Goal: Task Accomplishment & Management: Manage account settings

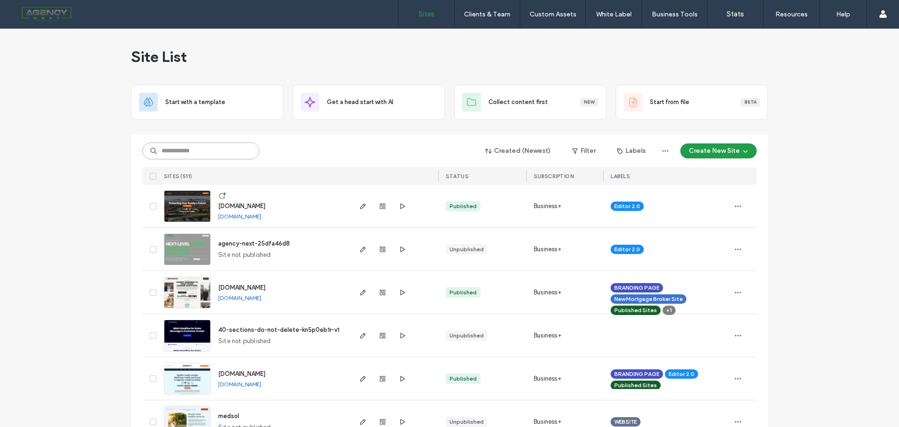
click at [206, 149] on input at bounding box center [200, 150] width 117 height 17
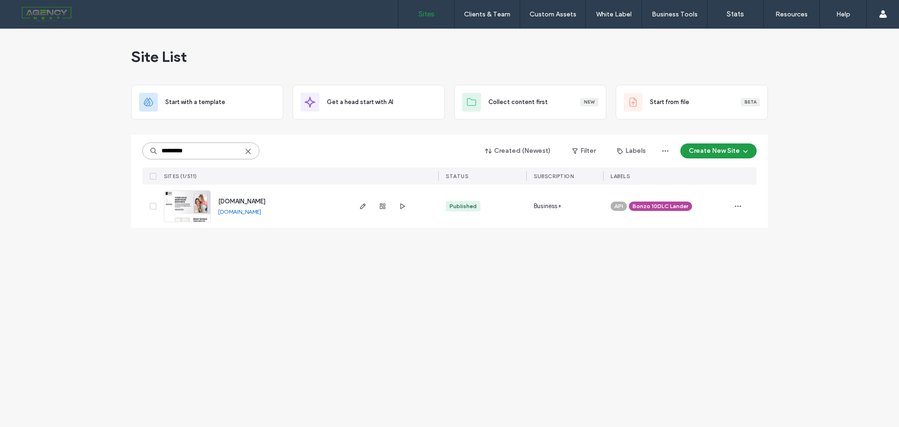
type input "*********"
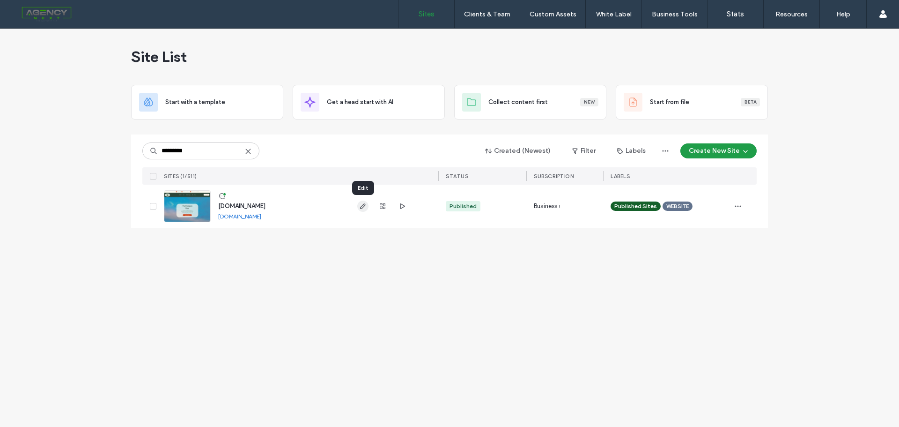
click at [363, 207] on use "button" at bounding box center [363, 206] width 6 height 6
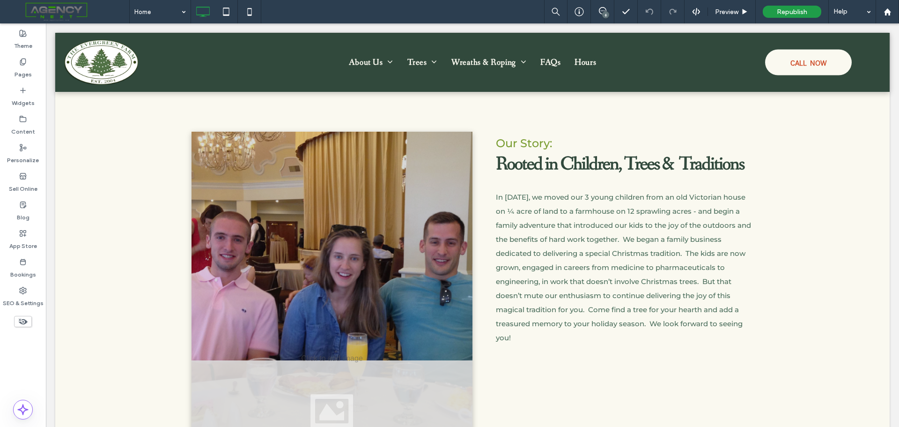
scroll to position [422, 0]
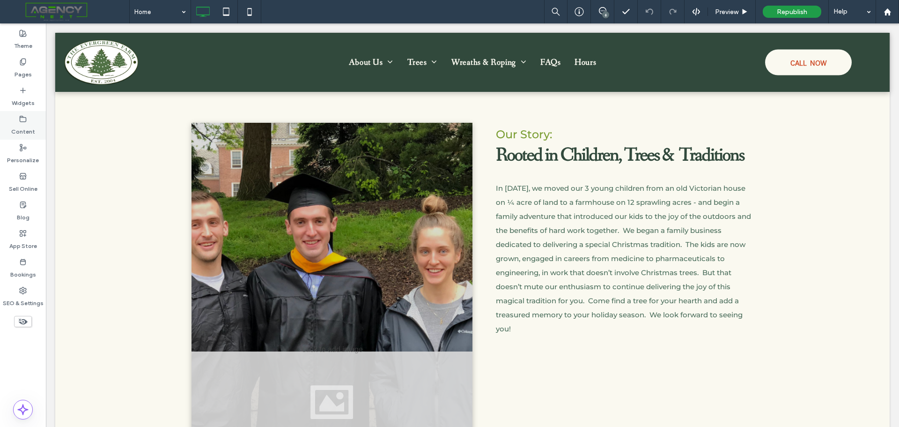
click at [24, 126] on label "Content" at bounding box center [23, 129] width 24 height 13
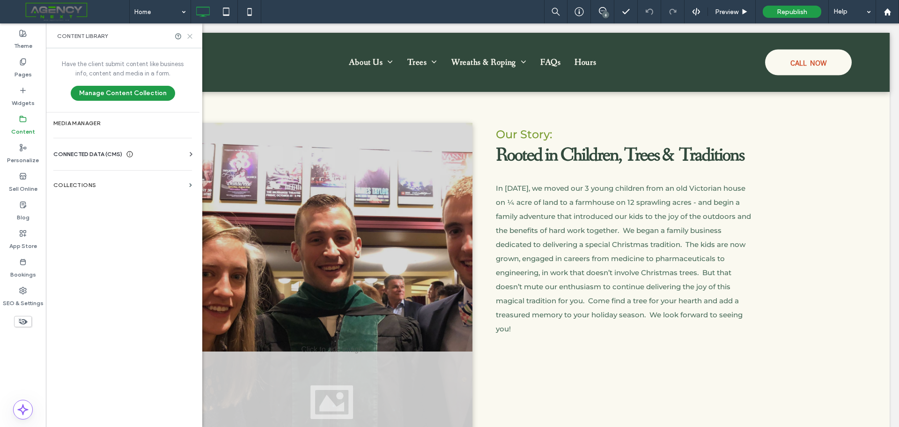
drag, startPoint x: 192, startPoint y: 37, endPoint x: 175, endPoint y: 2, distance: 38.5
click at [192, 37] on icon at bounding box center [189, 36] width 7 height 7
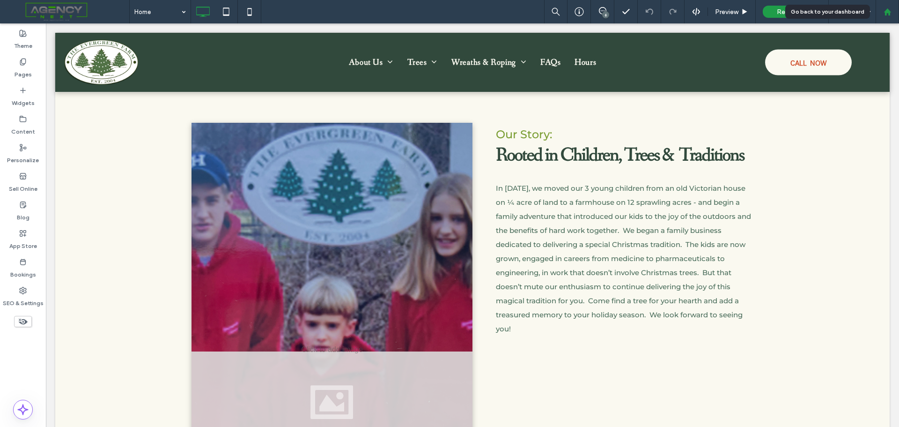
click at [890, 11] on use at bounding box center [887, 11] width 7 height 7
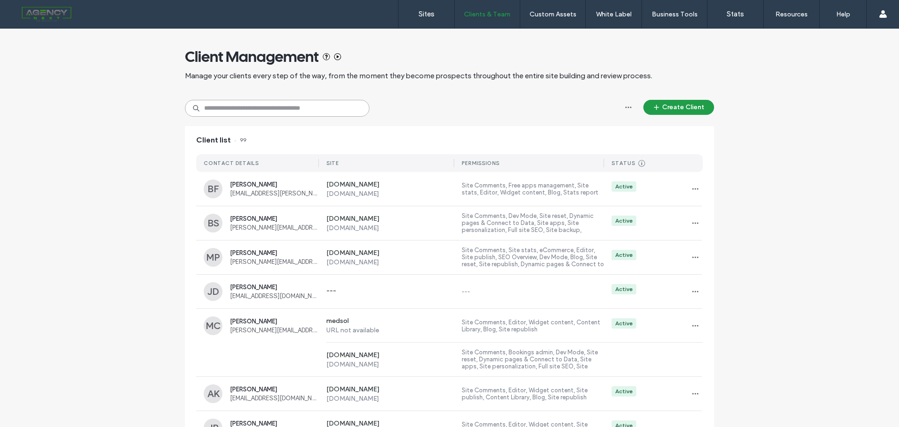
click at [267, 110] on input at bounding box center [277, 108] width 185 height 17
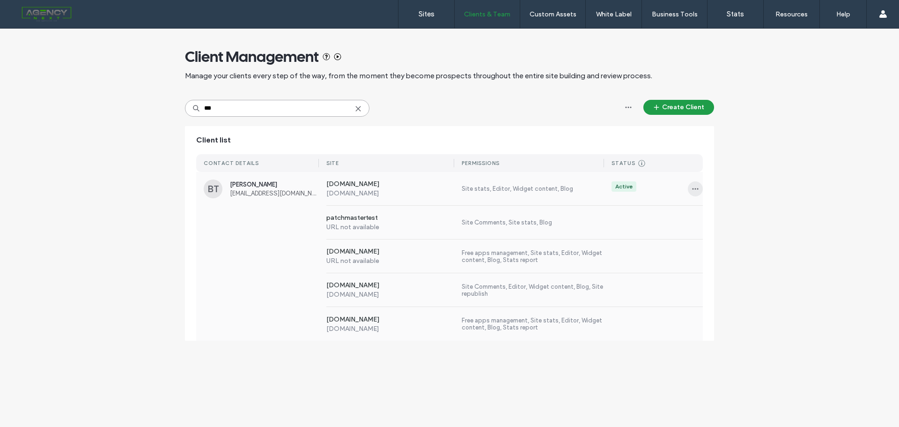
type input "***"
click at [696, 188] on use "button" at bounding box center [696, 188] width 6 height 1
click at [731, 213] on span "Sites & Permissions" at bounding box center [733, 212] width 53 height 9
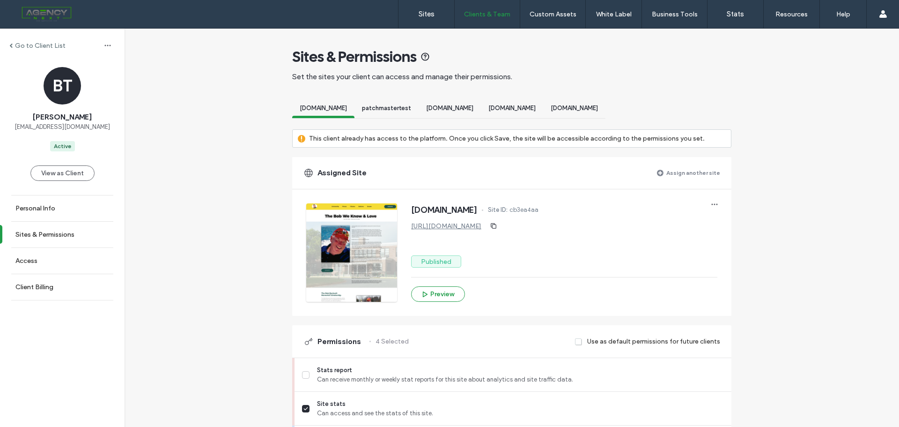
click at [536, 106] on span "www.theevergreenfarm.com" at bounding box center [511, 107] width 47 height 7
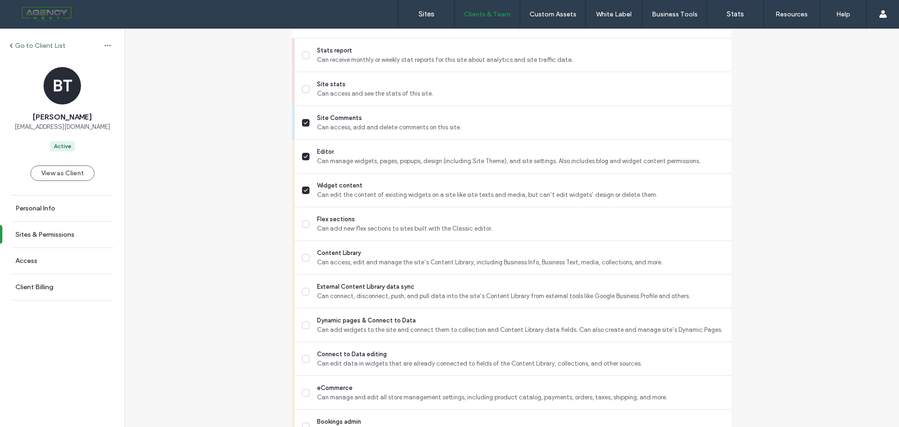
scroll to position [328, 0]
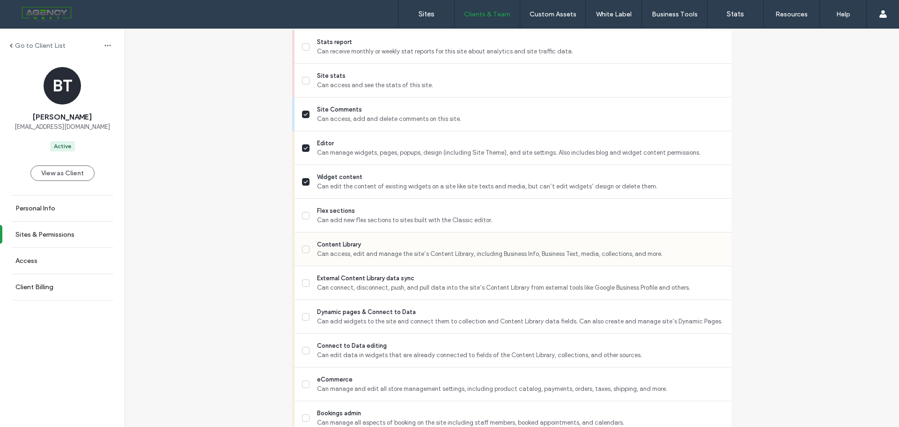
click at [303, 248] on icon at bounding box center [305, 249] width 5 height 4
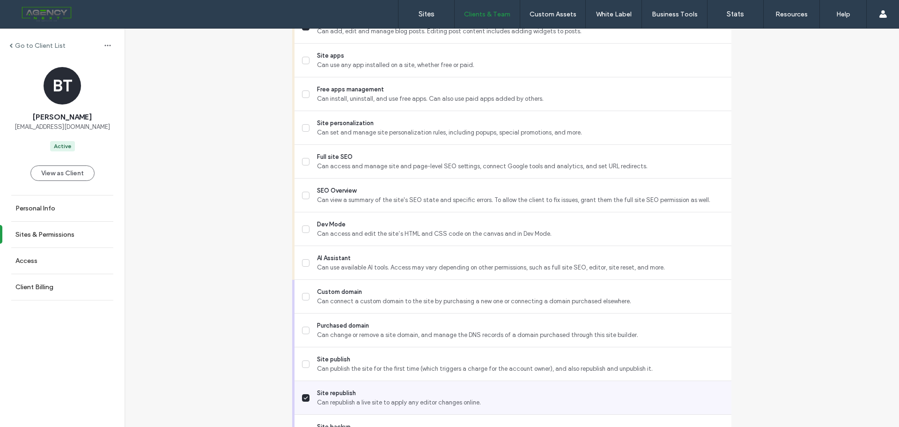
scroll to position [842, 0]
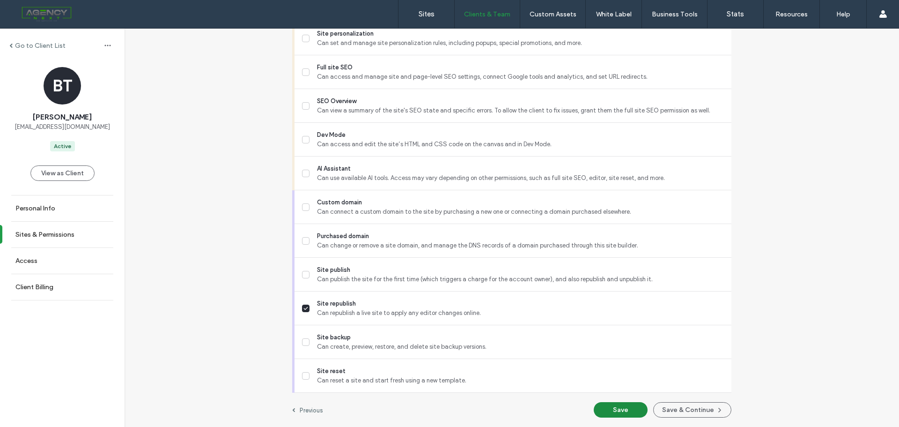
click at [613, 404] on button "Save" at bounding box center [621, 409] width 54 height 15
